Goal: Information Seeking & Learning: Learn about a topic

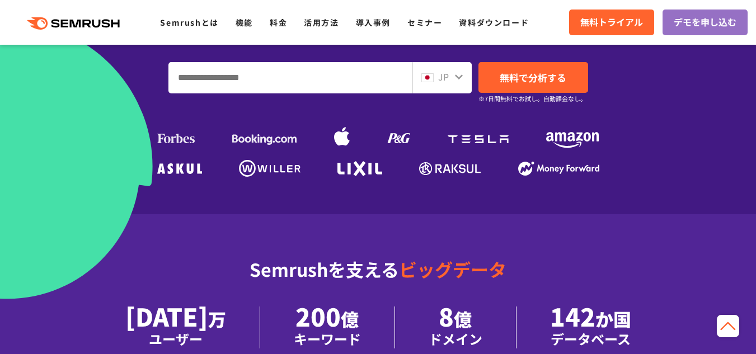
scroll to position [168, 0]
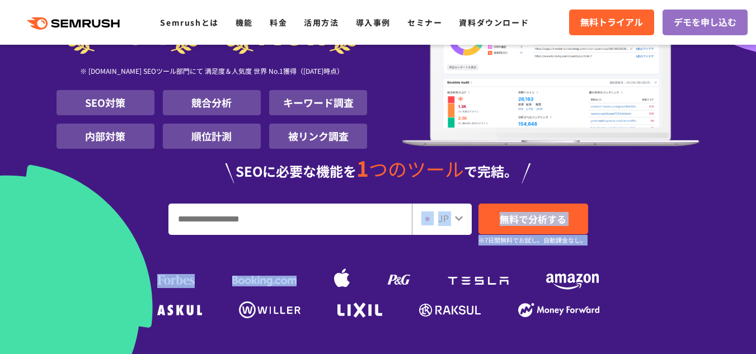
click at [299, 217] on div "[DATE] 万人 に 選ばれた SEO ツール ※ [DOMAIN_NAME] SEOツール部門にて 満足度＆人気度 世界 No.1獲得（[DATE]時点）…" at bounding box center [377, 113] width 643 height 417
click at [298, 205] on input "URL、キーワードを入力してください" at bounding box center [290, 219] width 242 height 30
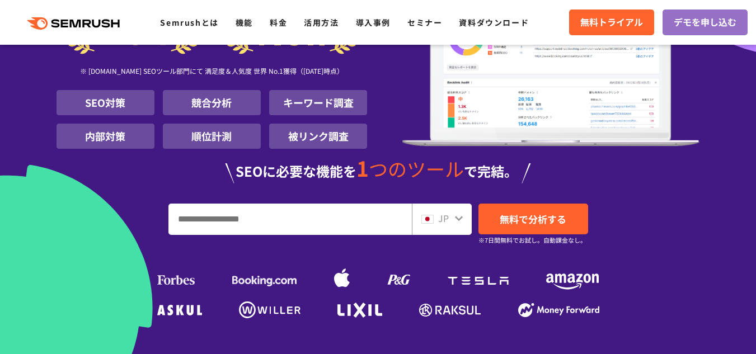
click at [304, 204] on input "URL、キーワードを入力してください" at bounding box center [290, 219] width 242 height 30
type input "*"
type input "**********"
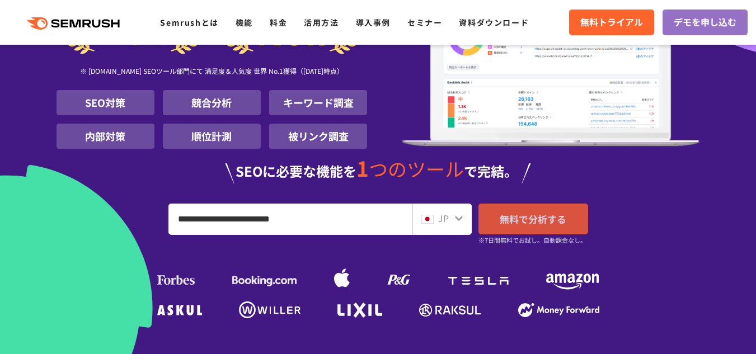
click at [527, 212] on span "無料で分析する" at bounding box center [533, 219] width 67 height 14
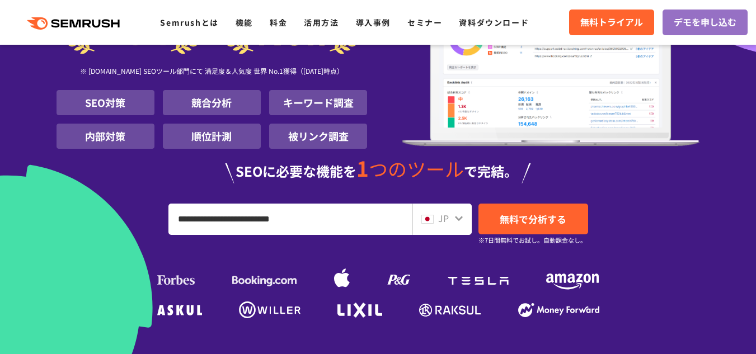
click at [310, 90] on li "キーワード調査" at bounding box center [318, 102] width 98 height 25
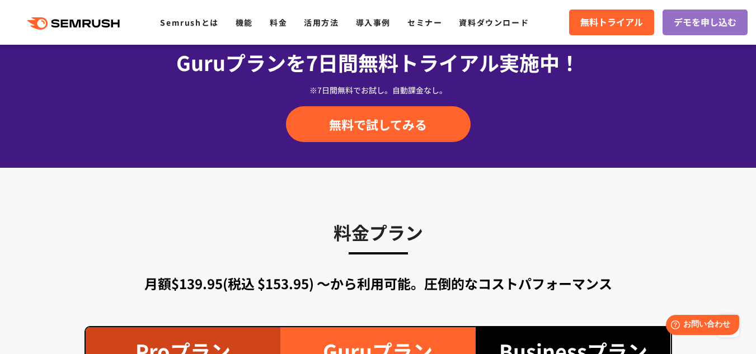
scroll to position [1790, 0]
